Goal: Task Accomplishment & Management: Use online tool/utility

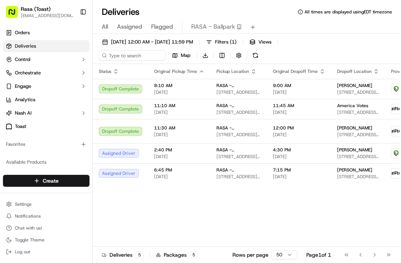
click at [255, 26] on button at bounding box center [253, 27] width 10 height 10
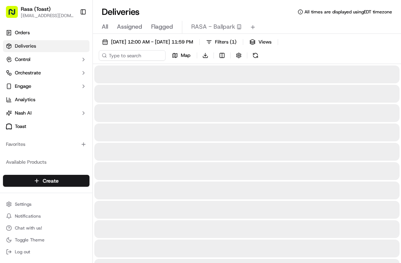
click at [256, 58] on button at bounding box center [256, 55] width 10 height 10
click at [254, 55] on div "Map Download" at bounding box center [180, 55] width 162 height 10
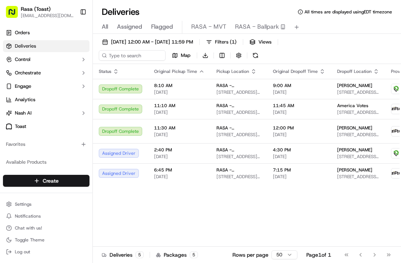
click at [208, 26] on span "RASA - MVT" at bounding box center [208, 26] width 35 height 9
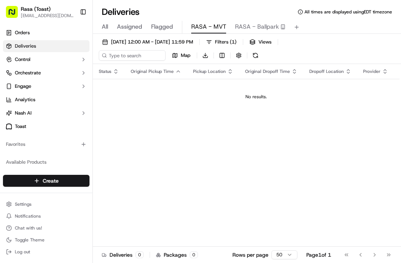
click at [169, 46] on button "09/16/2025 12:00 AM - 09/16/2025 11:59 PM" at bounding box center [148, 42] width 98 height 10
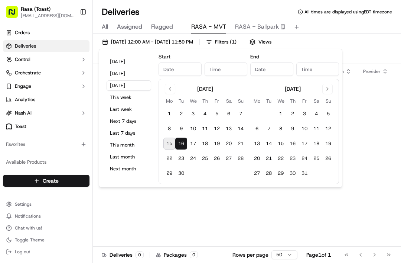
type input "Sep 16, 2025"
type input "12:00 AM"
type input "Sep 16, 2025"
type input "11:59 PM"
click at [127, 65] on button "Today" at bounding box center [129, 61] width 45 height 10
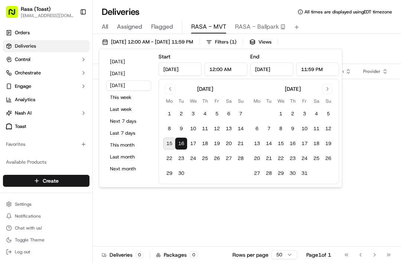
type input "Sep 15, 2025"
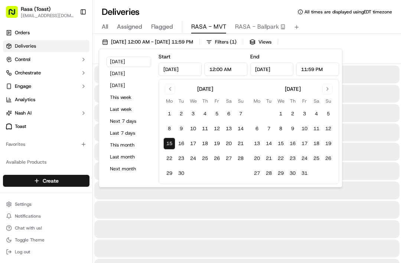
click at [81, 13] on button "Toggle Sidebar" at bounding box center [83, 12] width 13 height 13
